Goal: Task Accomplishment & Management: Complete application form

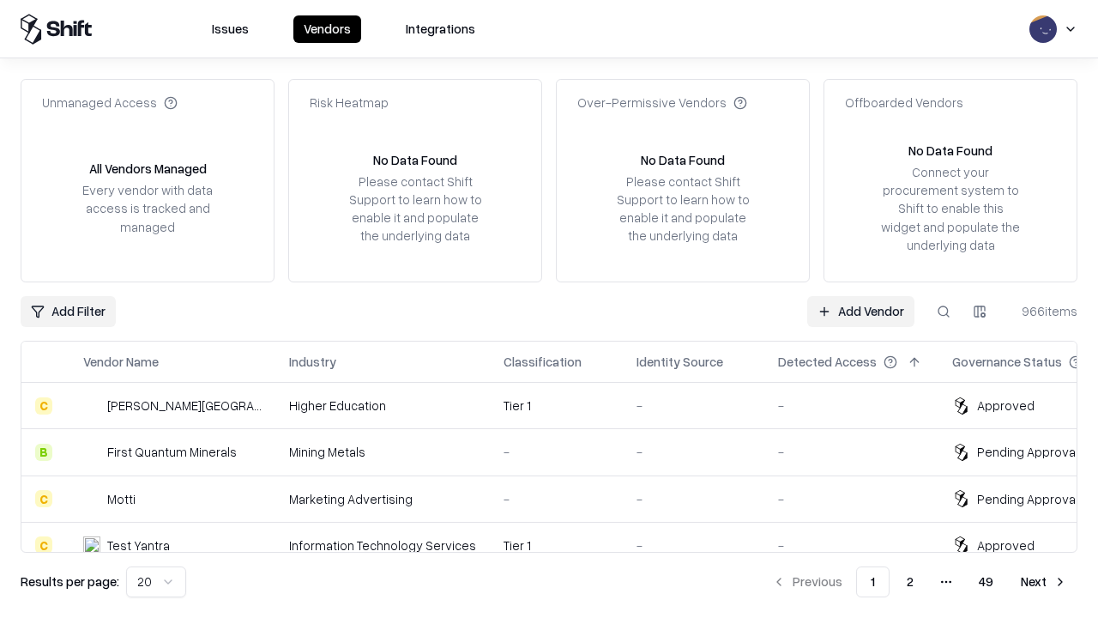
click at [860, 311] on link "Add Vendor" at bounding box center [860, 311] width 107 height 31
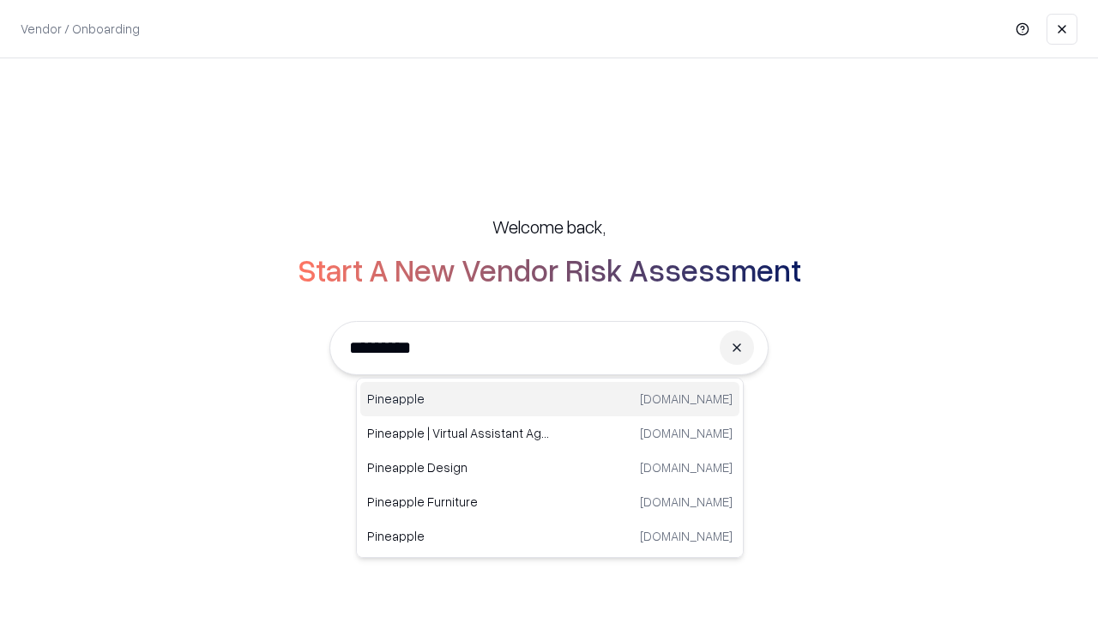
click at [550, 399] on div "Pineapple [DOMAIN_NAME]" at bounding box center [549, 399] width 379 height 34
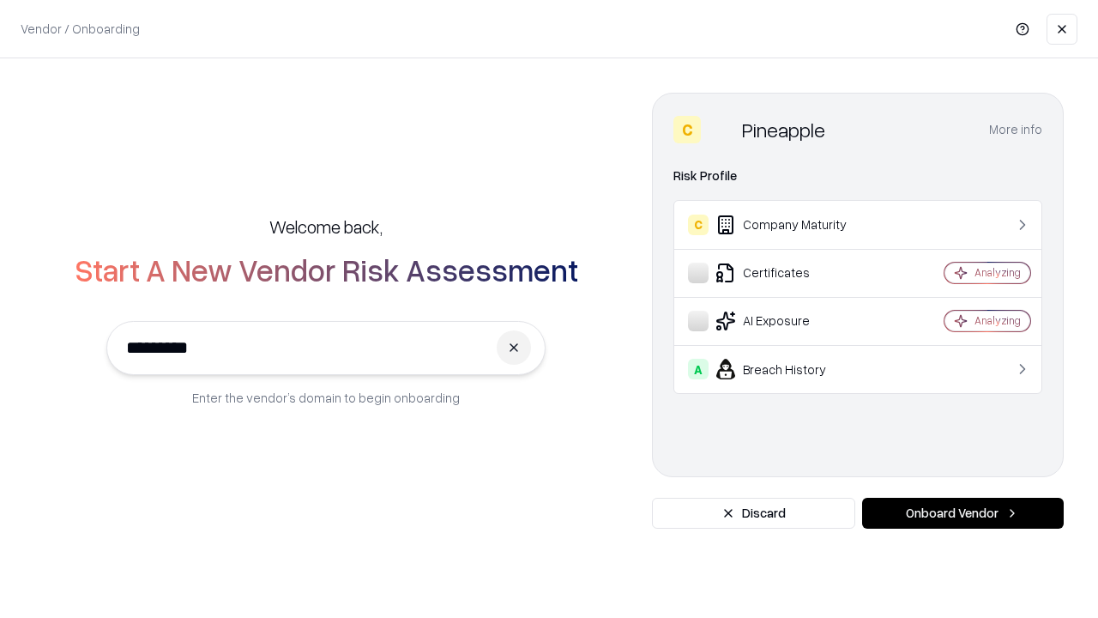
type input "*********"
click at [962, 513] on button "Onboard Vendor" at bounding box center [963, 513] width 202 height 31
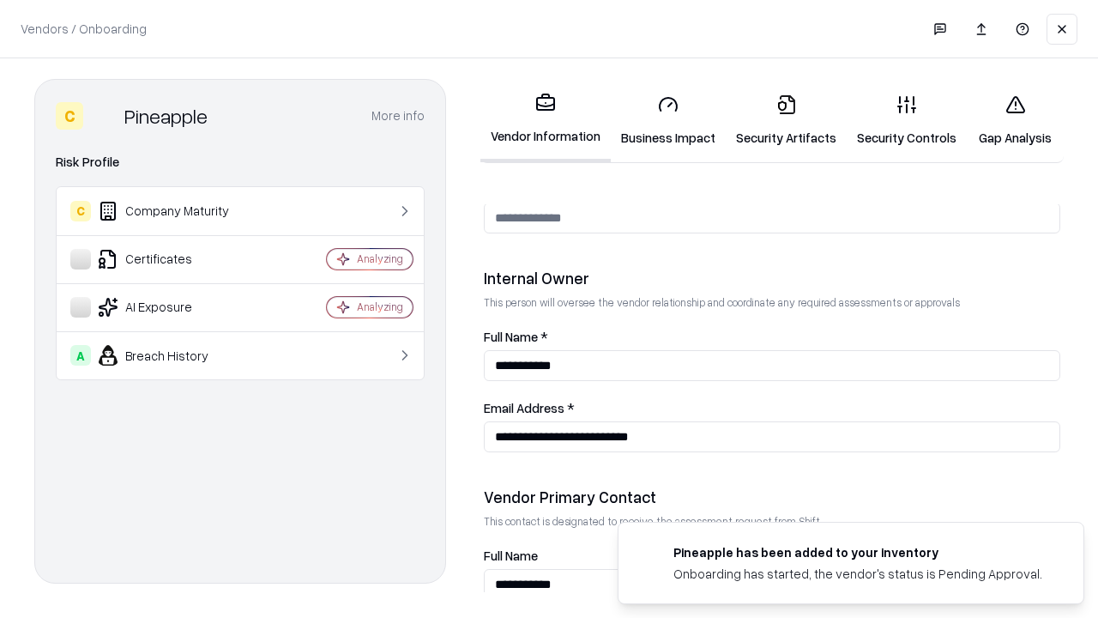
scroll to position [889, 0]
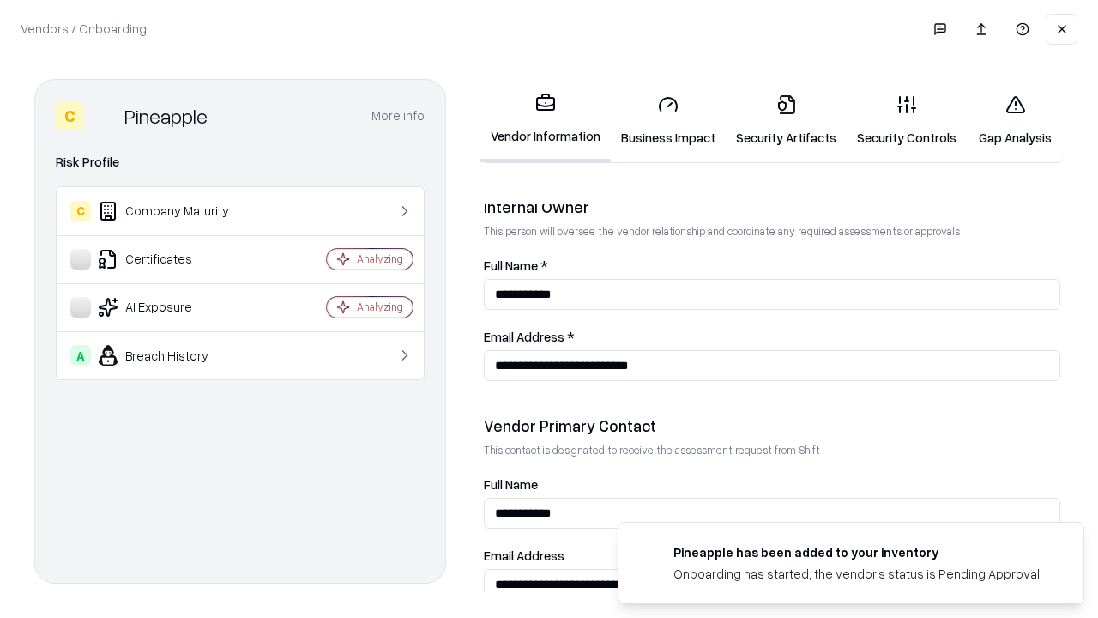
click at [668, 120] on link "Business Impact" at bounding box center [668, 121] width 115 height 80
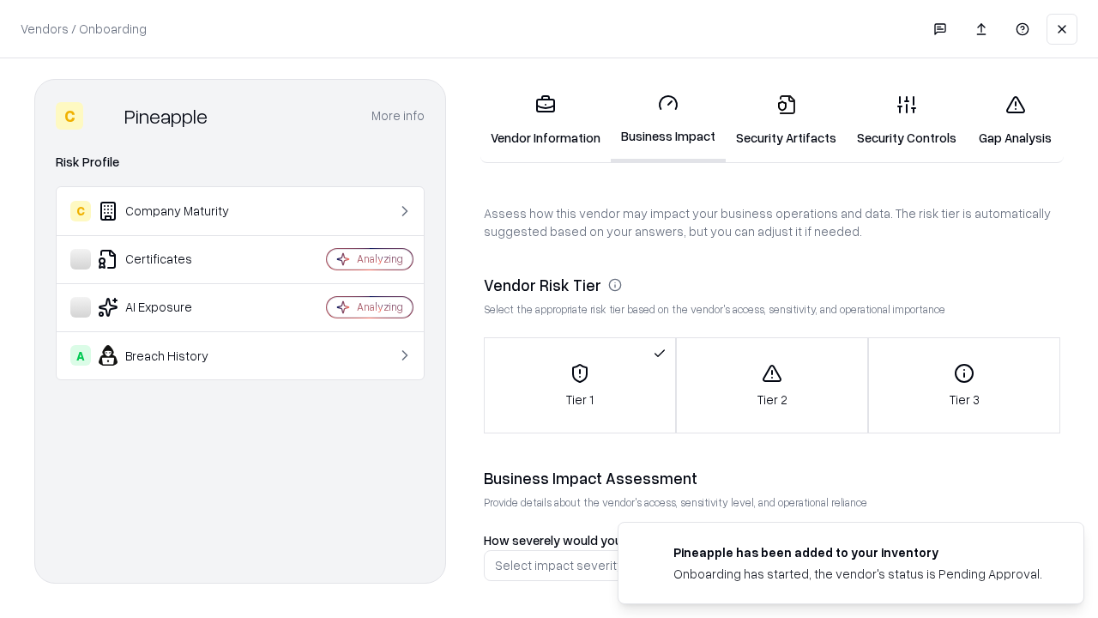
click at [786, 120] on link "Security Artifacts" at bounding box center [786, 121] width 121 height 80
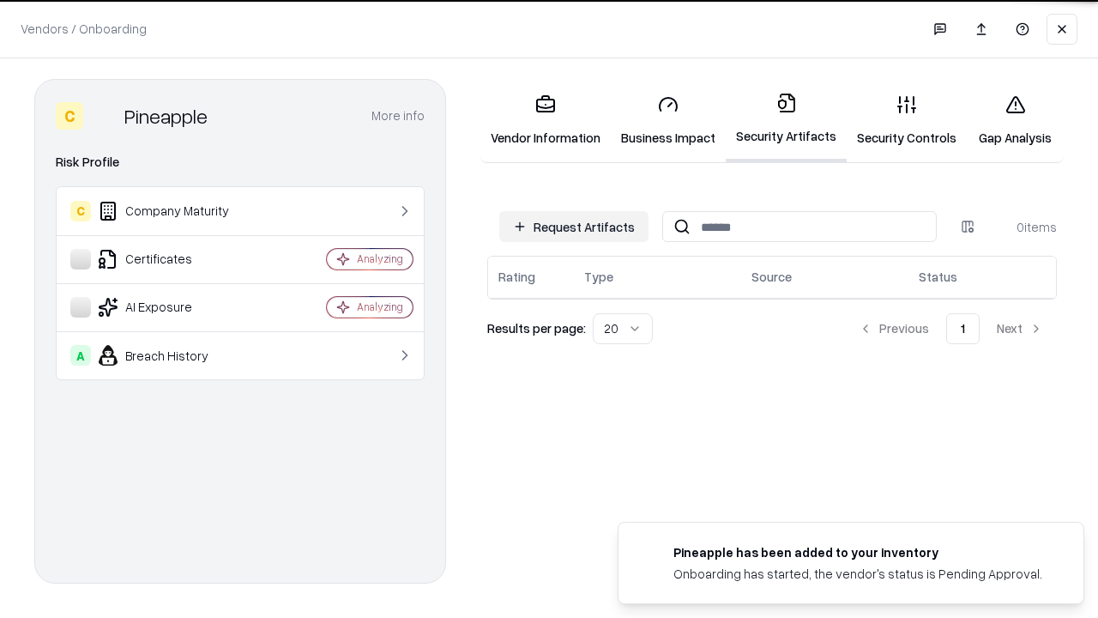
click at [574, 226] on button "Request Artifacts" at bounding box center [573, 226] width 149 height 31
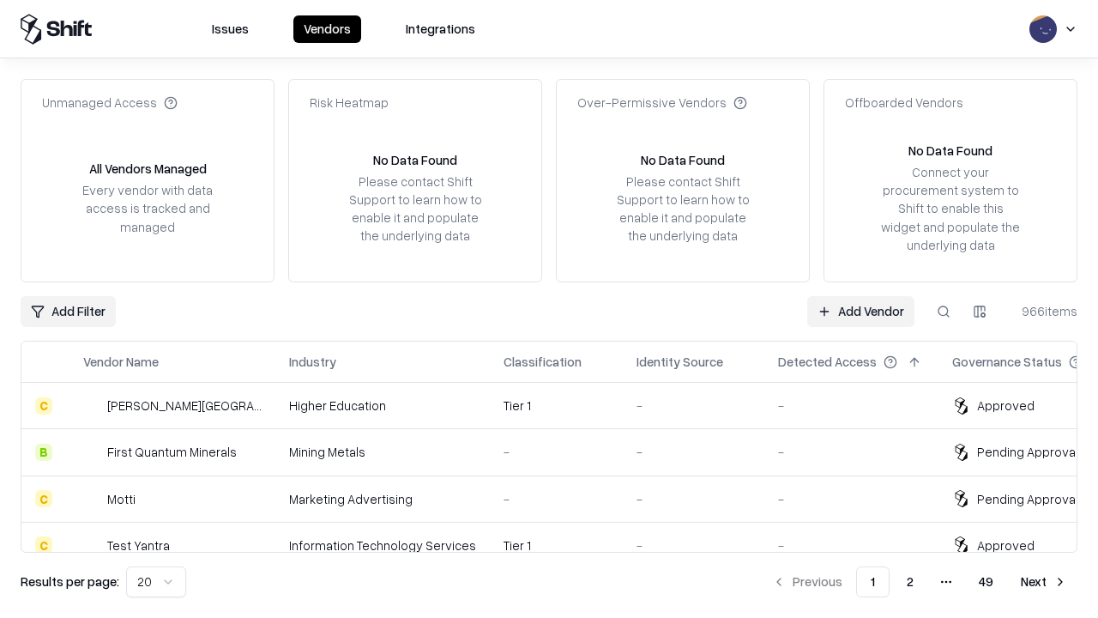
click at [860, 311] on link "Add Vendor" at bounding box center [860, 311] width 107 height 31
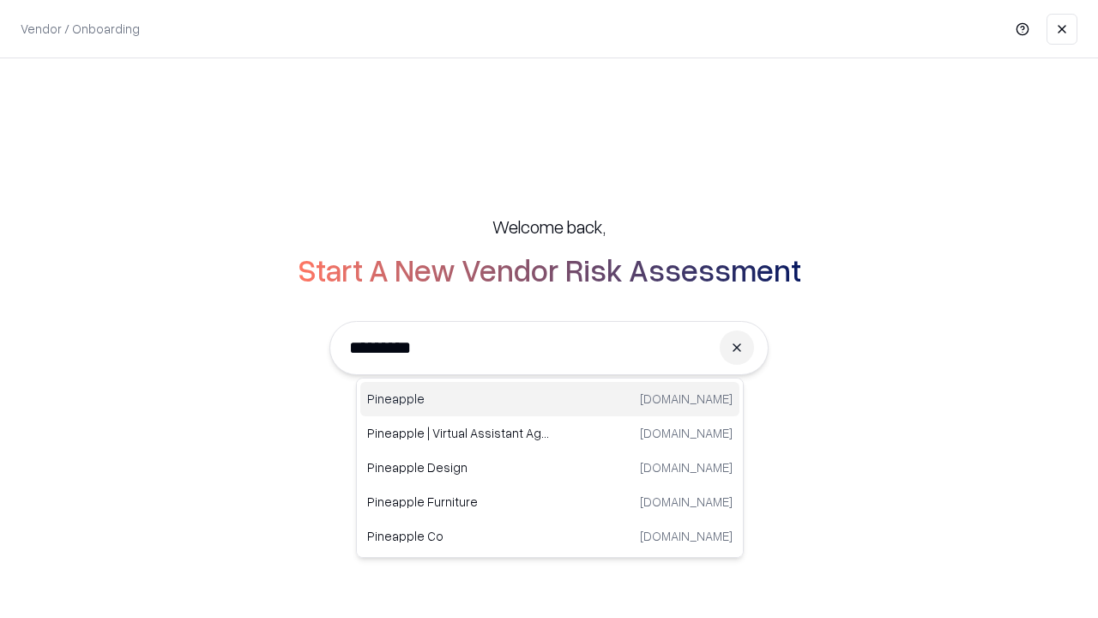
click at [550, 399] on div "Pineapple [DOMAIN_NAME]" at bounding box center [549, 399] width 379 height 34
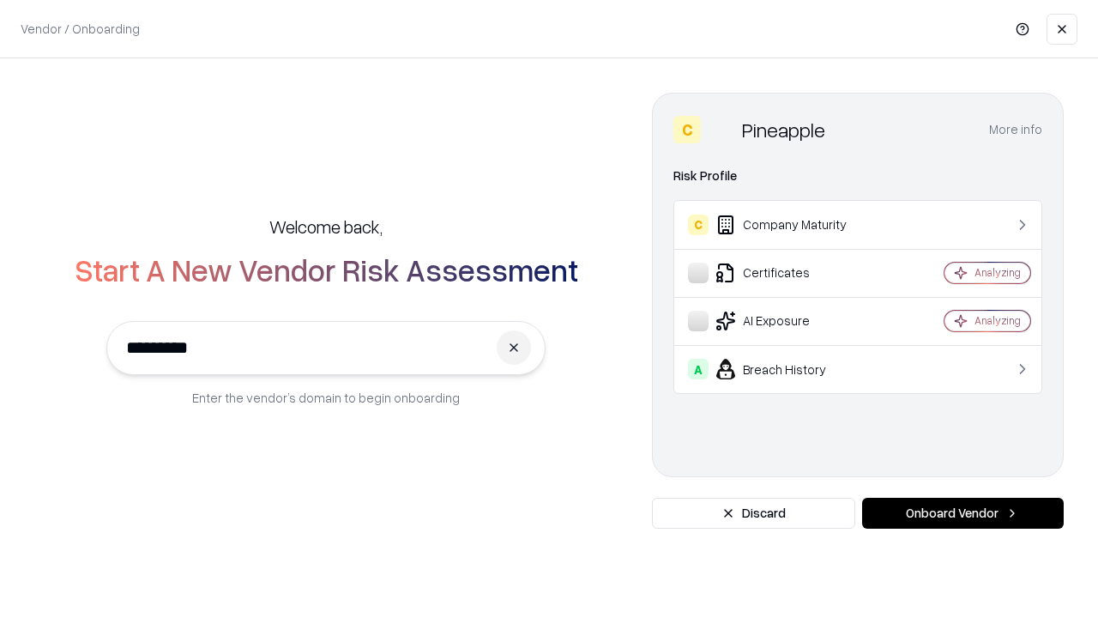
type input "*********"
click at [962, 513] on button "Onboard Vendor" at bounding box center [963, 513] width 202 height 31
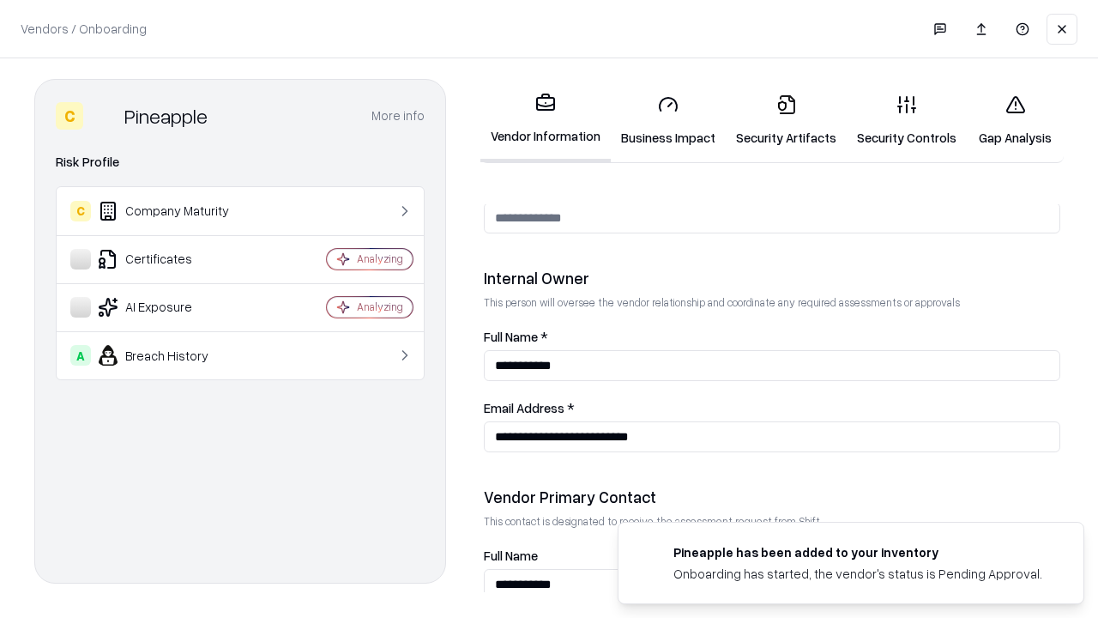
scroll to position [889, 0]
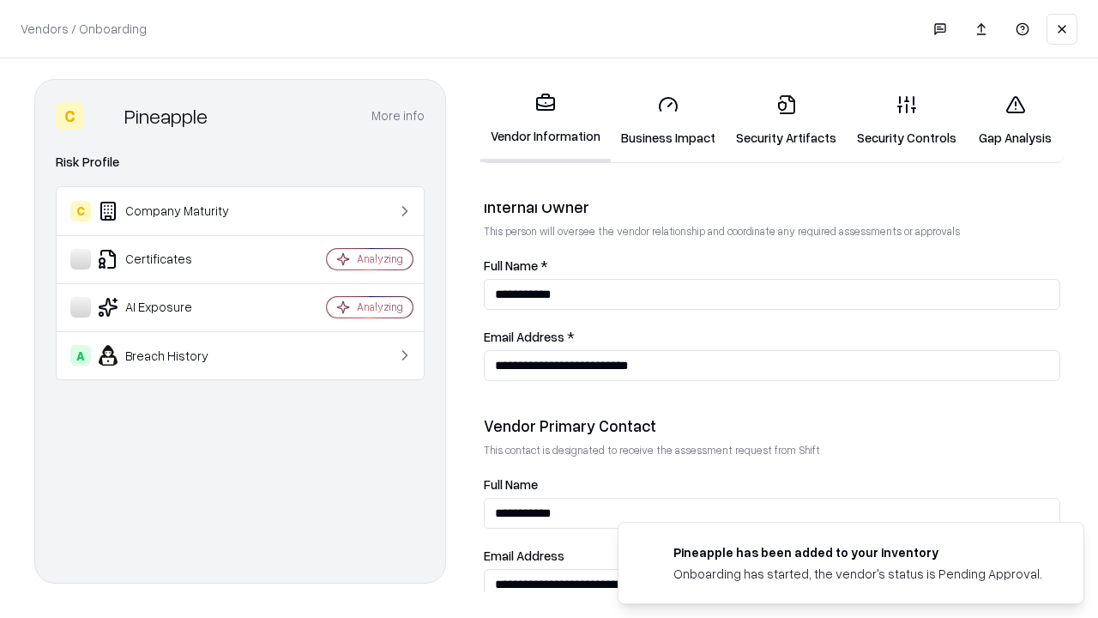
click at [1015, 120] on link "Gap Analysis" at bounding box center [1015, 121] width 97 height 80
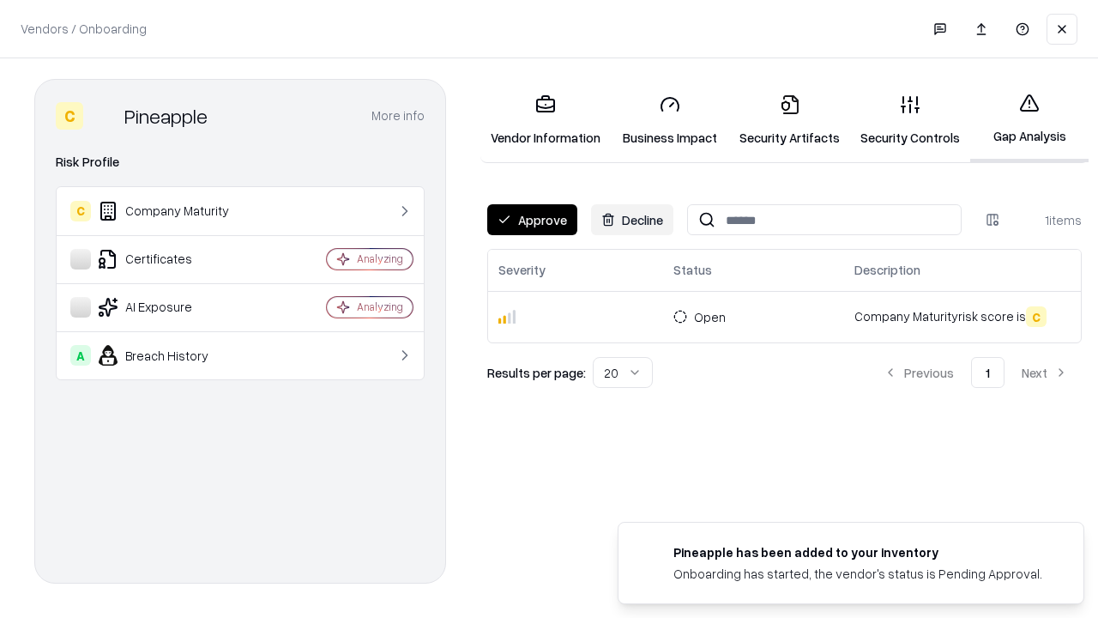
click at [532, 220] on button "Approve" at bounding box center [532, 219] width 90 height 31
